Goal: Task Accomplishment & Management: Manage account settings

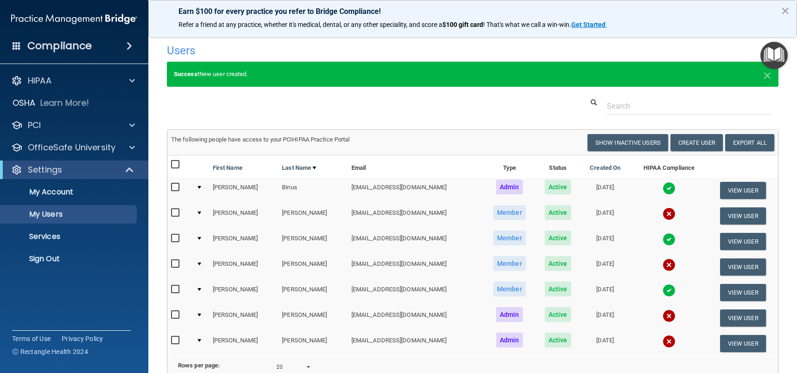
select select "20"
click at [740, 263] on button "View User" at bounding box center [743, 266] width 46 height 17
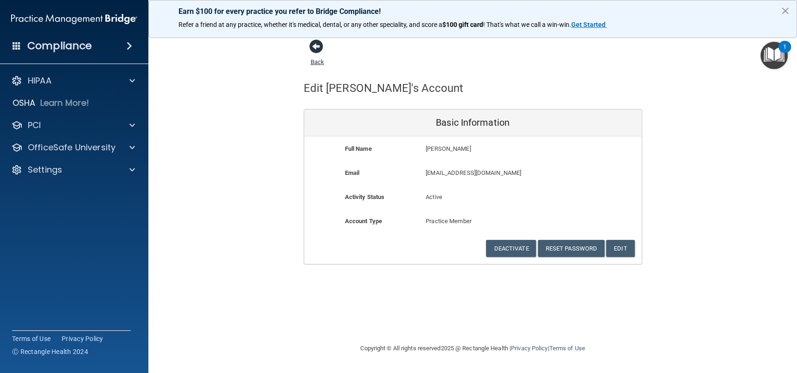
click at [317, 48] on span at bounding box center [316, 46] width 14 height 14
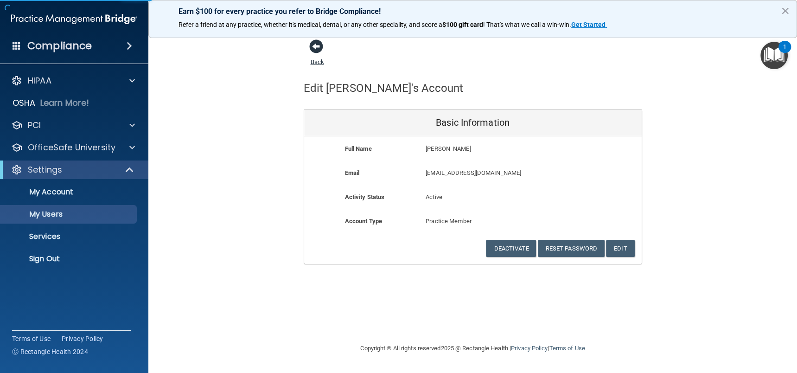
select select "20"
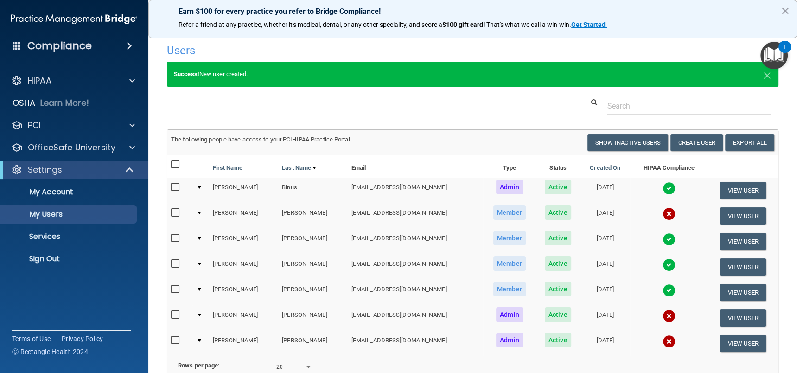
click at [200, 262] on div at bounding box center [199, 263] width 4 height 3
click at [201, 263] on div at bounding box center [199, 263] width 4 height 3
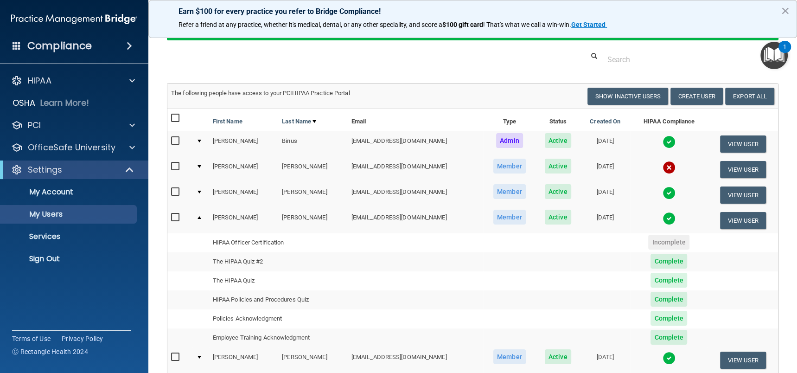
scroll to position [46, 0]
click at [198, 218] on td at bounding box center [200, 220] width 17 height 25
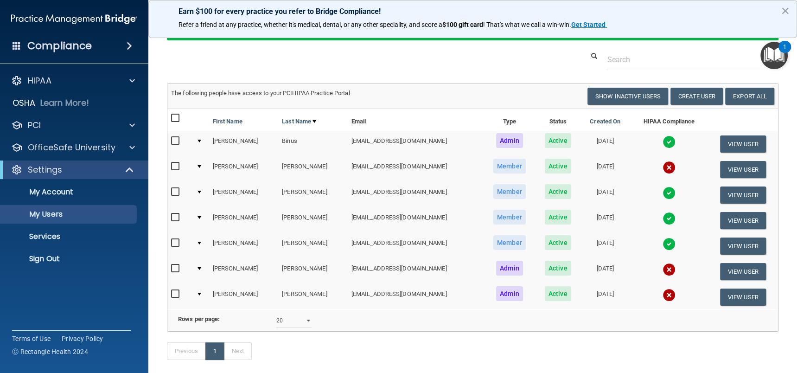
click at [200, 167] on td at bounding box center [200, 169] width 17 height 25
click at [201, 164] on td at bounding box center [200, 169] width 17 height 25
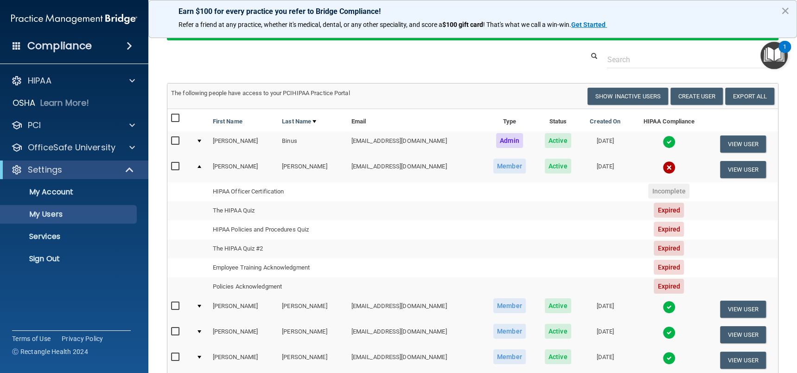
click at [174, 167] on input "checkbox" at bounding box center [176, 166] width 11 height 7
checkbox input "true"
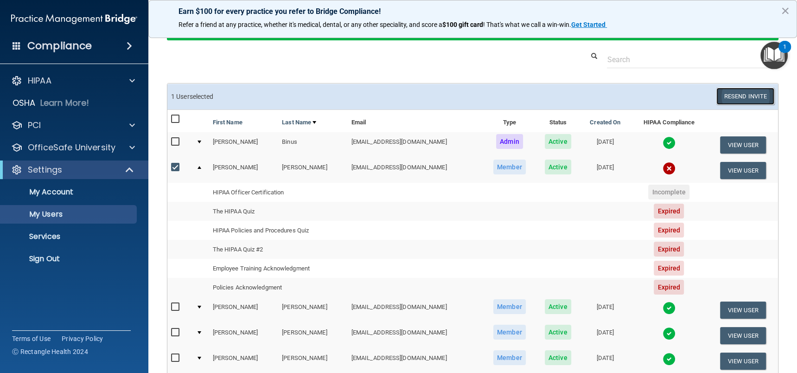
click at [727, 100] on button "Resend Invite" at bounding box center [745, 96] width 58 height 17
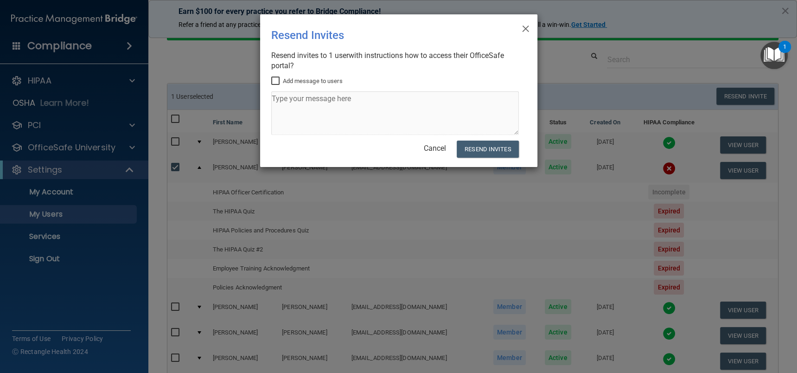
click at [276, 80] on input "Add message to users" at bounding box center [276, 80] width 11 height 7
checkbox input "true"
click at [291, 101] on textarea at bounding box center [394, 113] width 247 height 44
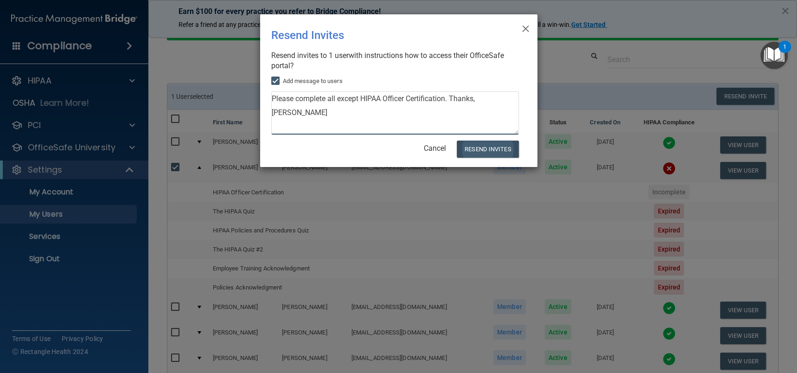
type textarea "Please complete all except HIPAA Officer Certification. Thanks, [PERSON_NAME]"
click at [463, 147] on button "Resend Invites" at bounding box center [487, 148] width 62 height 17
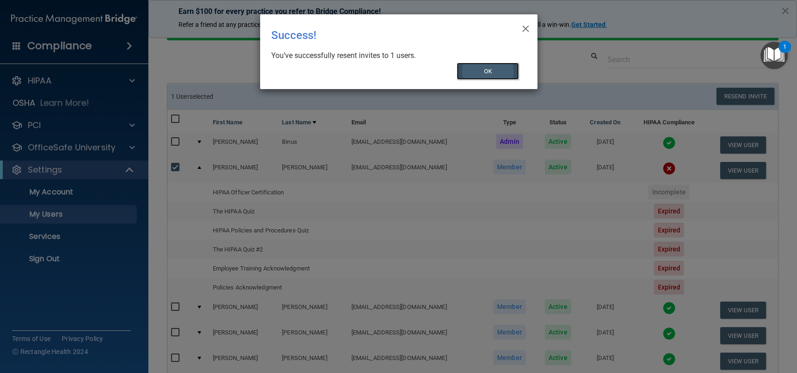
click at [492, 69] on button "OK" at bounding box center [487, 71] width 62 height 17
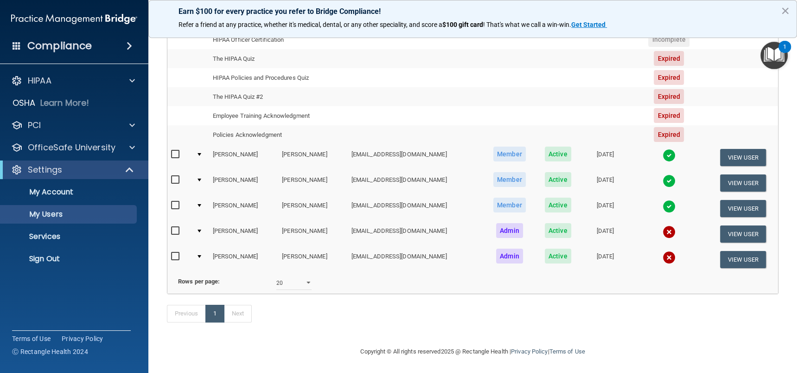
scroll to position [212, 0]
click at [199, 254] on div at bounding box center [199, 255] width 4 height 3
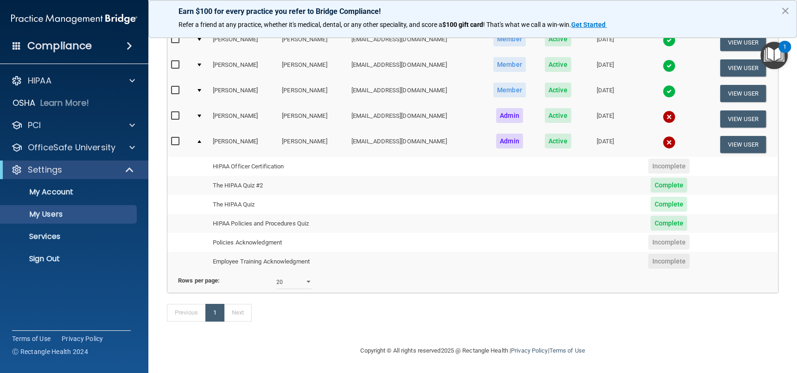
click at [173, 138] on input "checkbox" at bounding box center [176, 141] width 11 height 7
checkbox input "true"
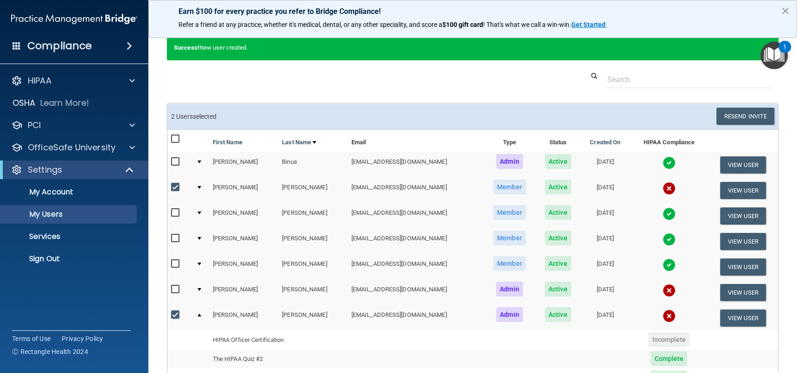
scroll to position [0, 0]
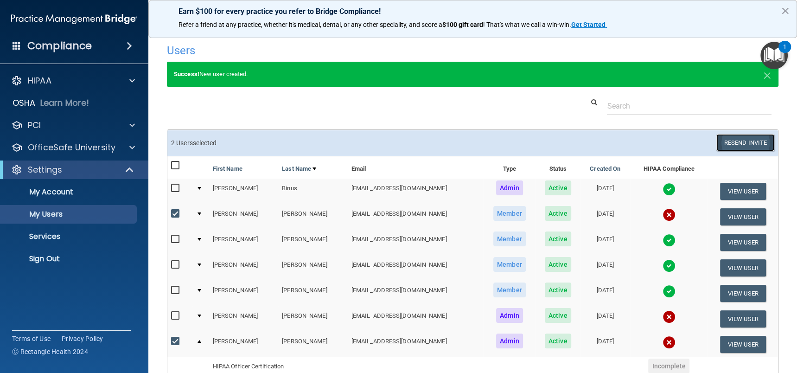
click at [735, 141] on button "Resend Invite" at bounding box center [745, 142] width 58 height 17
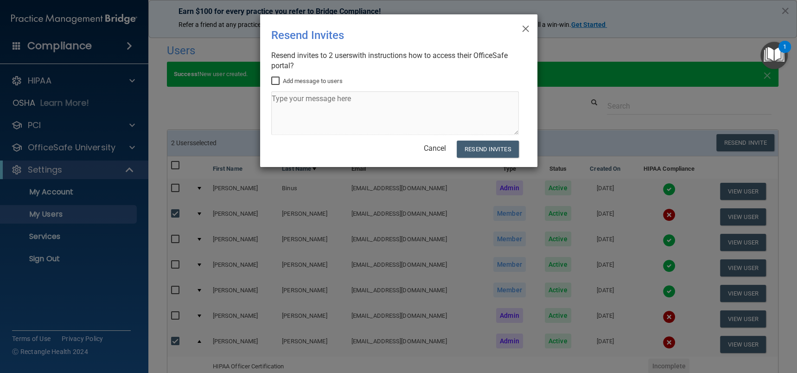
click at [277, 80] on input "Add message to users" at bounding box center [276, 80] width 11 height 7
checkbox input "true"
click at [280, 100] on textarea at bounding box center [394, 113] width 247 height 44
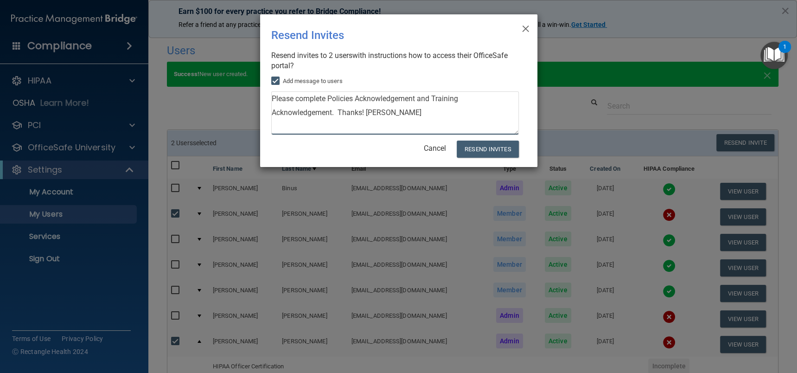
type textarea "Please complete Policies Acknowledgement and Training Acknowledgement. Thanks! …"
click at [638, 20] on div "× Close Resend Invites There was an error while sending the invitations ... Res…" at bounding box center [398, 186] width 797 height 373
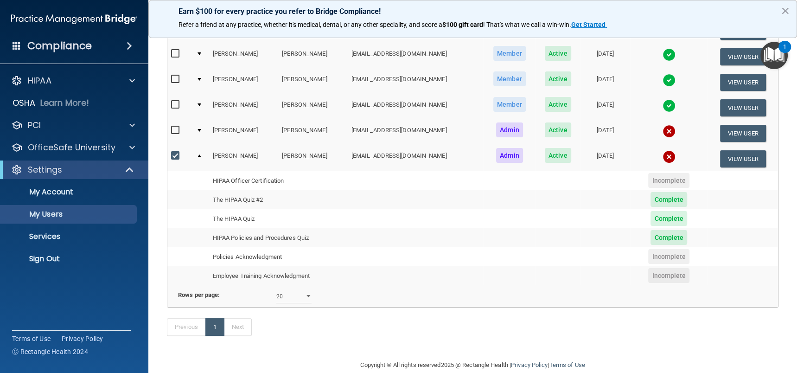
scroll to position [93, 0]
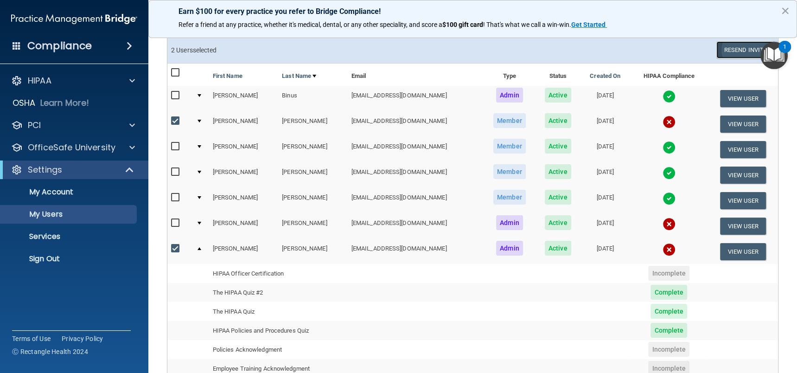
click at [725, 49] on button "Resend Invite" at bounding box center [745, 49] width 58 height 17
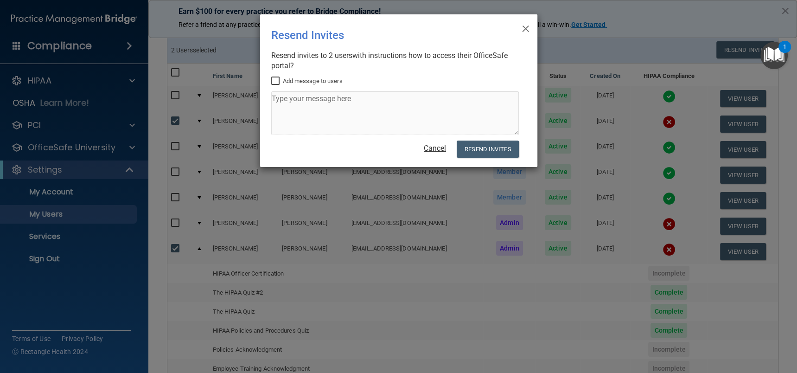
click at [439, 149] on link "Cancel" at bounding box center [435, 148] width 22 height 9
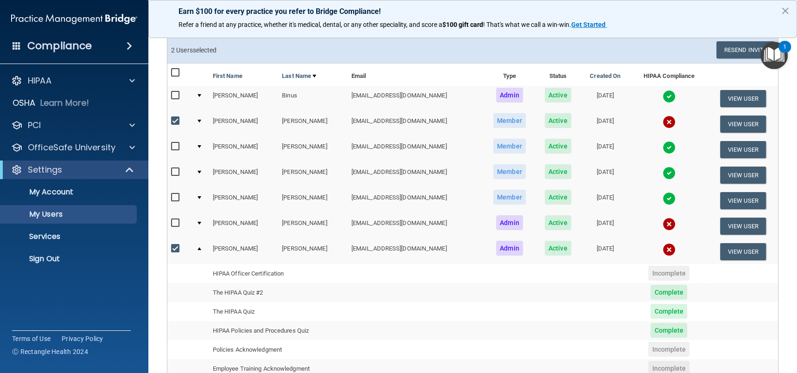
click at [172, 119] on input "checkbox" at bounding box center [176, 120] width 11 height 7
checkbox input "false"
click at [731, 48] on button "Resend Invite" at bounding box center [745, 49] width 58 height 17
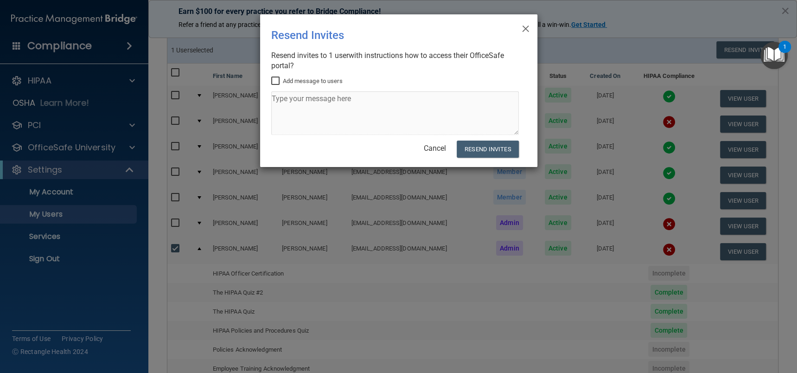
click at [272, 81] on input "Add message to users" at bounding box center [276, 80] width 11 height 7
checkbox input "true"
click at [298, 98] on textarea at bounding box center [394, 113] width 247 height 44
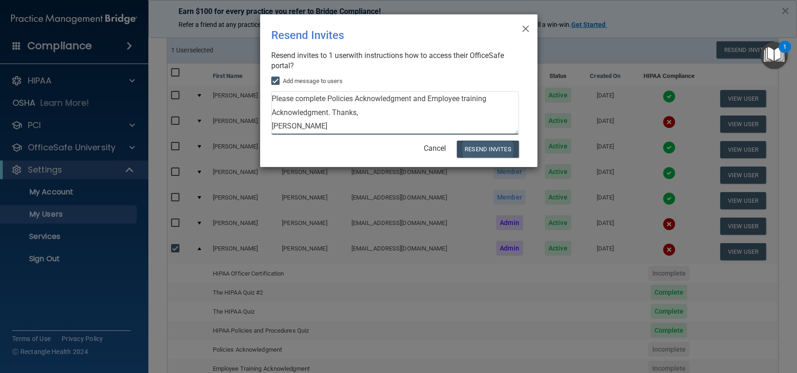
type textarea "Please complete Policies Acknowledgment and Employee training Acknowledgment. T…"
click at [493, 152] on button "Resend Invites" at bounding box center [487, 148] width 62 height 17
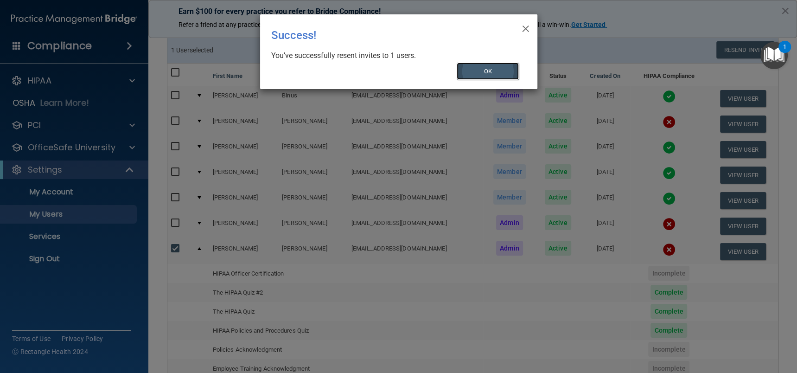
click at [496, 72] on button "OK" at bounding box center [487, 71] width 62 height 17
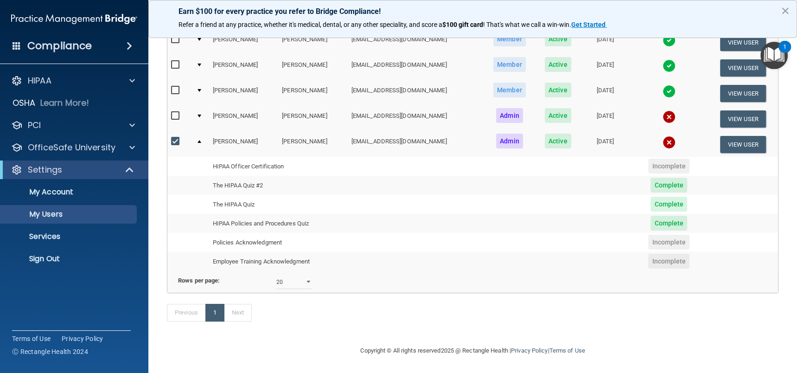
scroll to position [212, 0]
click at [175, 138] on input "checkbox" at bounding box center [176, 141] width 11 height 7
checkbox input "false"
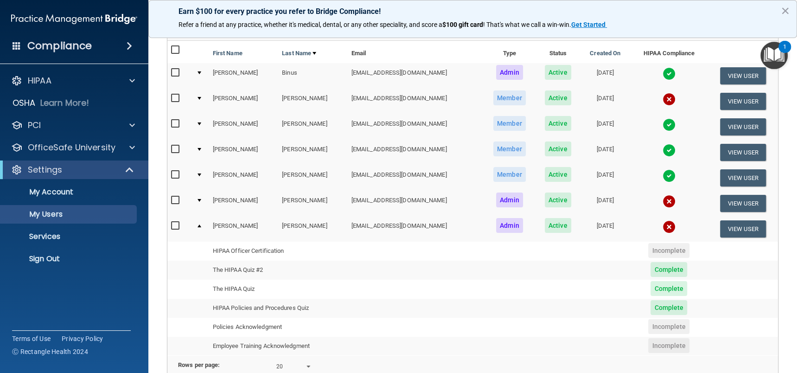
scroll to position [0, 0]
